Goal: Task Accomplishment & Management: Manage account settings

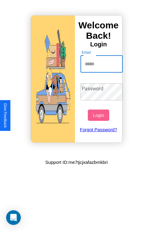
click at [102, 64] on input "Email" at bounding box center [101, 64] width 42 height 17
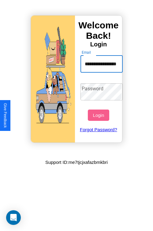
scroll to position [0, 9]
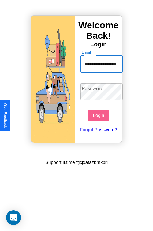
type input "**********"
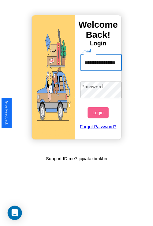
scroll to position [0, 0]
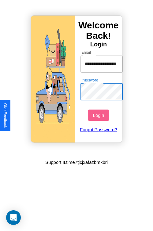
click at [99, 115] on button "Login" at bounding box center [98, 115] width 21 height 11
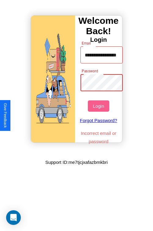
click at [99, 106] on button "Login" at bounding box center [98, 105] width 21 height 11
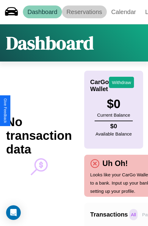
click at [84, 12] on link "Reservations" at bounding box center [84, 11] width 45 height 13
